Goal: Task Accomplishment & Management: Manage account settings

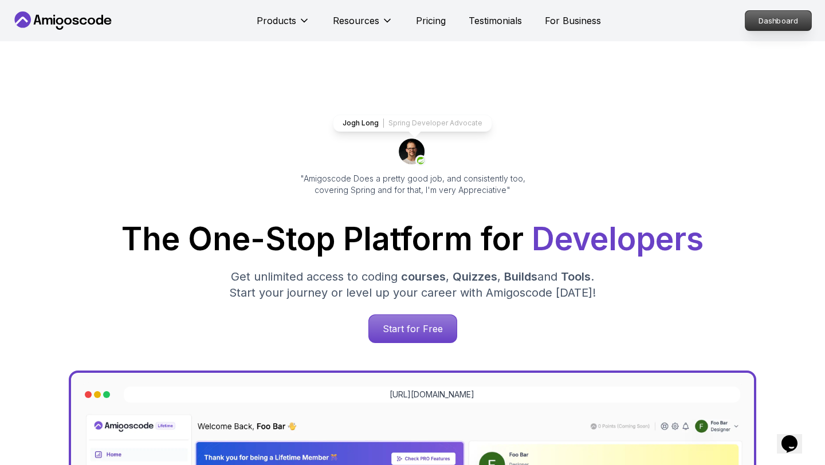
click at [779, 17] on p "Dashboard" at bounding box center [779, 20] width 66 height 19
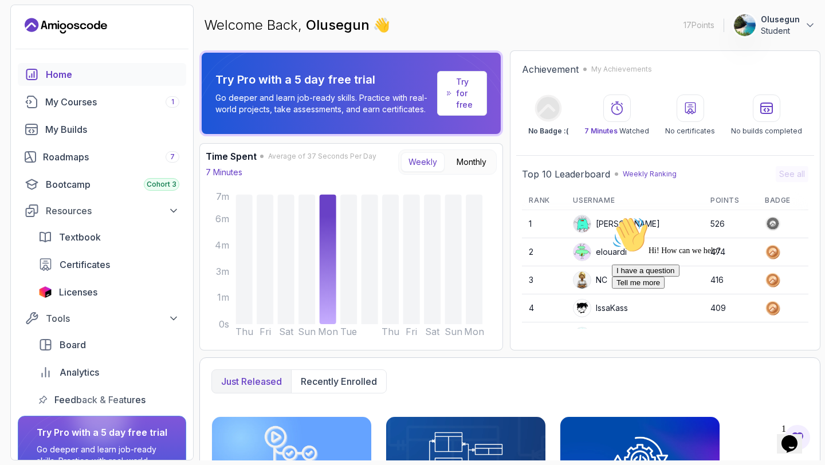
click at [784, 26] on p "Student" at bounding box center [780, 30] width 39 height 11
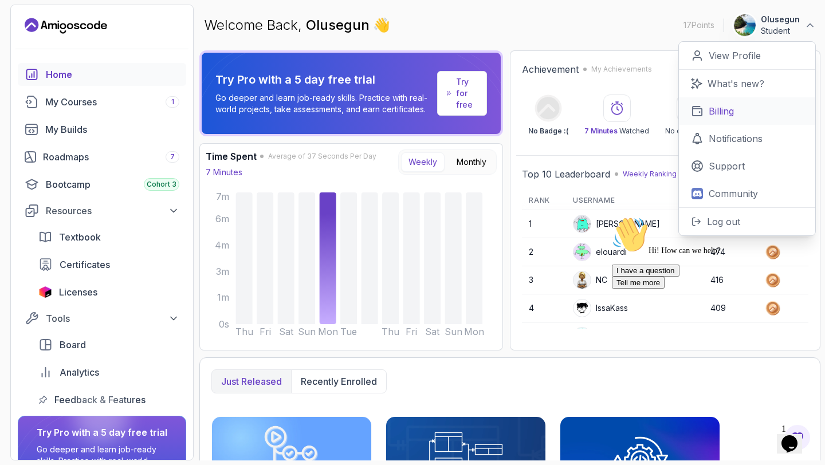
click at [716, 114] on p "Billing" at bounding box center [721, 111] width 25 height 14
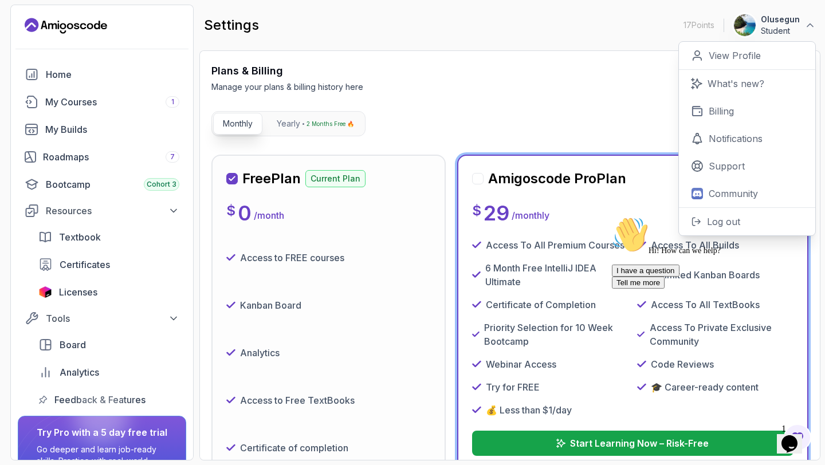
scroll to position [109, 0]
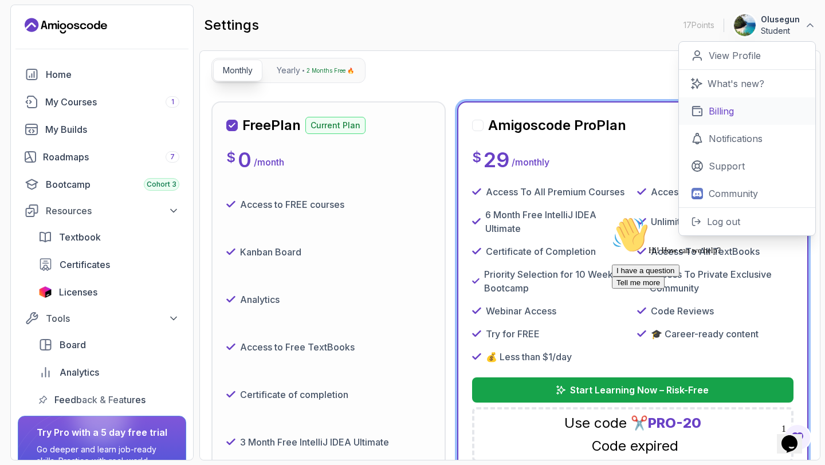
click at [719, 109] on p "Billing" at bounding box center [721, 111] width 25 height 14
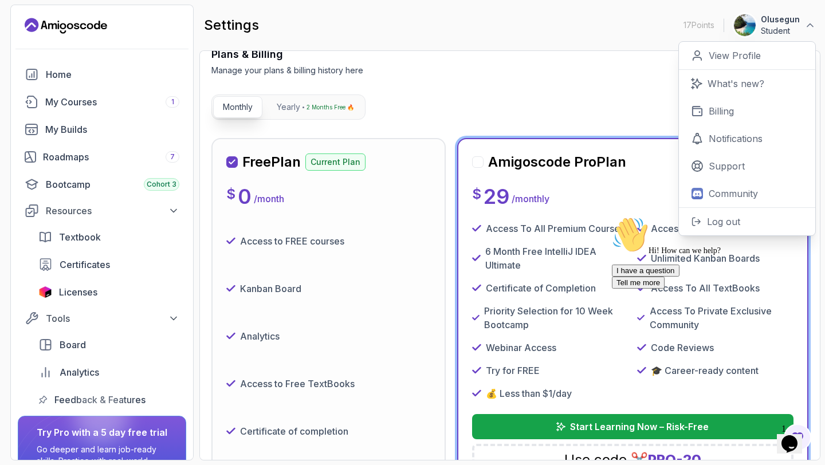
scroll to position [0, 0]
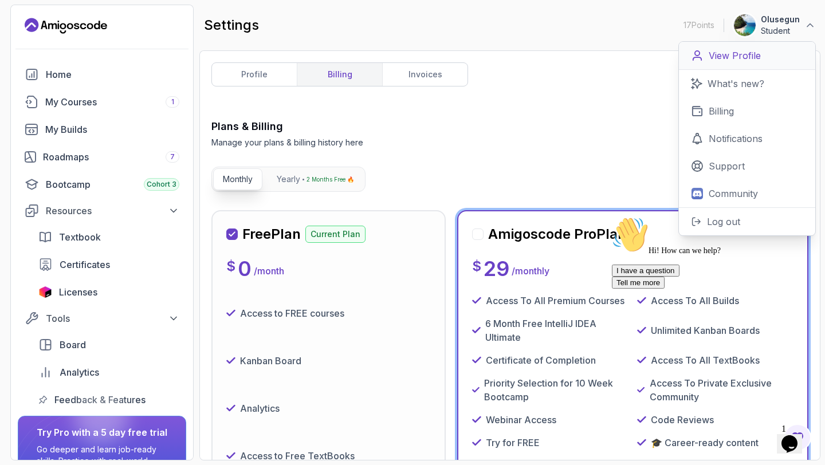
click at [740, 57] on p "View Profile" at bounding box center [735, 56] width 52 height 14
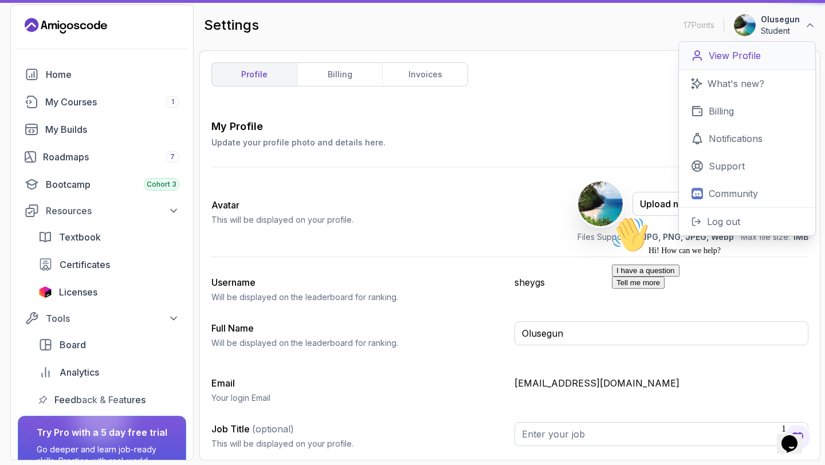
type input "Student"
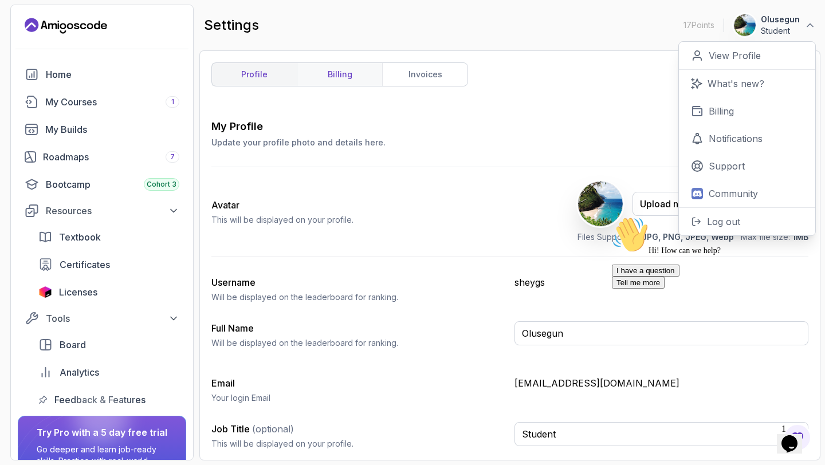
click at [319, 69] on link "billing" at bounding box center [339, 74] width 85 height 23
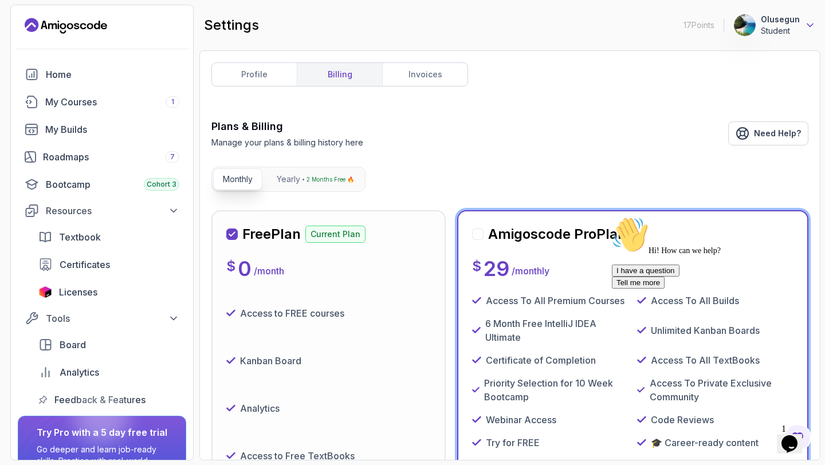
click at [808, 21] on icon at bounding box center [810, 24] width 11 height 11
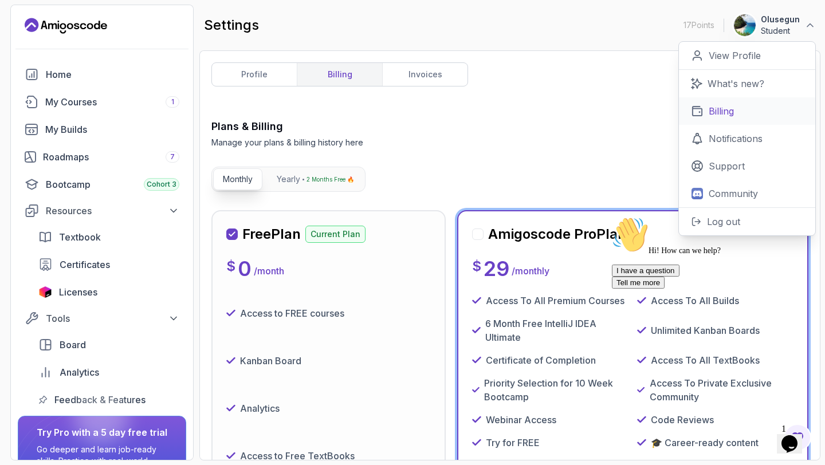
click at [709, 112] on p "Billing" at bounding box center [721, 111] width 25 height 14
click at [716, 56] on p "View Profile" at bounding box center [735, 56] width 52 height 14
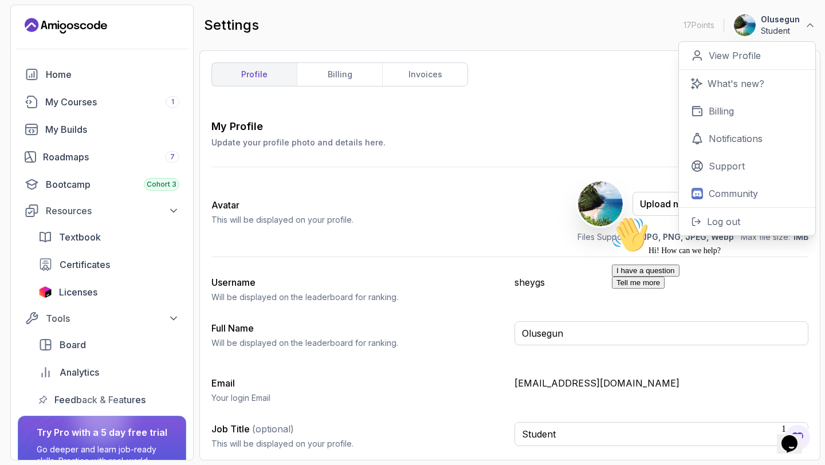
click at [617, 253] on div "Hi! How can we help? I have a question Tell me more" at bounding box center [715, 253] width 206 height 72
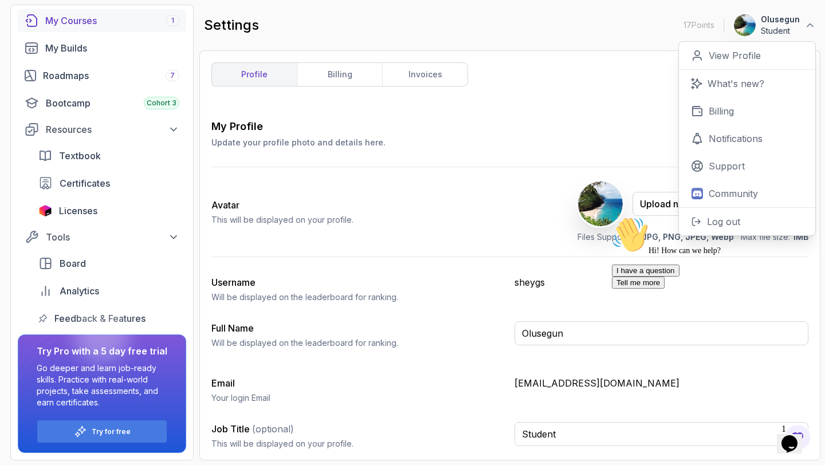
click at [62, 17] on div "My Courses 1" at bounding box center [112, 21] width 134 height 14
